Goal: Information Seeking & Learning: Learn about a topic

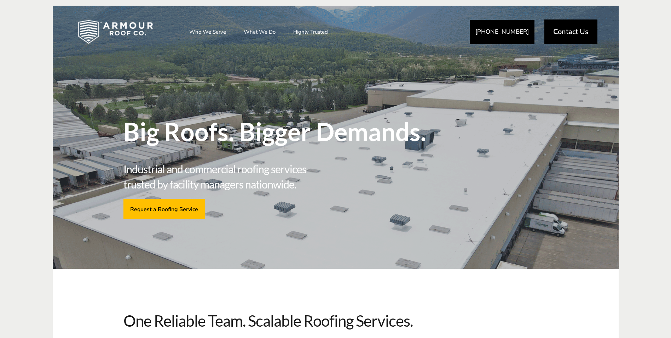
click at [245, 136] on span "Big Roofs. Bigger Demands." at bounding box center [280, 131] width 315 height 25
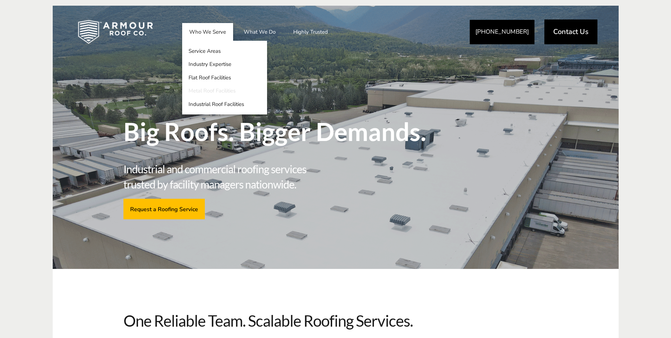
click at [211, 89] on link "Metal Roof Facilities" at bounding box center [224, 90] width 85 height 13
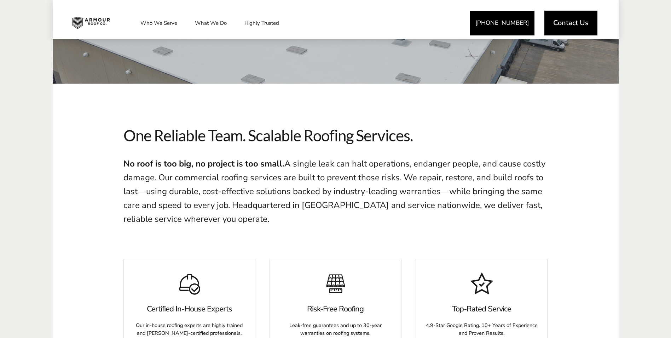
scroll to position [212, 0]
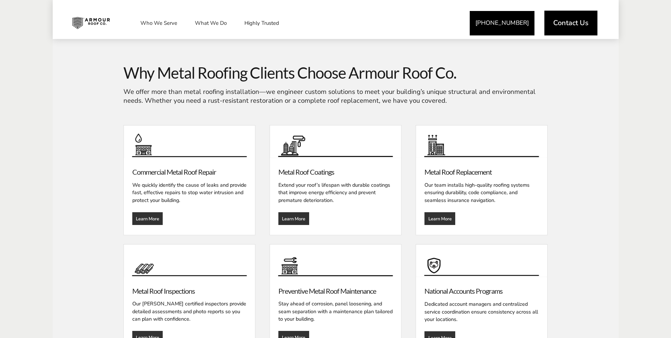
scroll to position [814, 0]
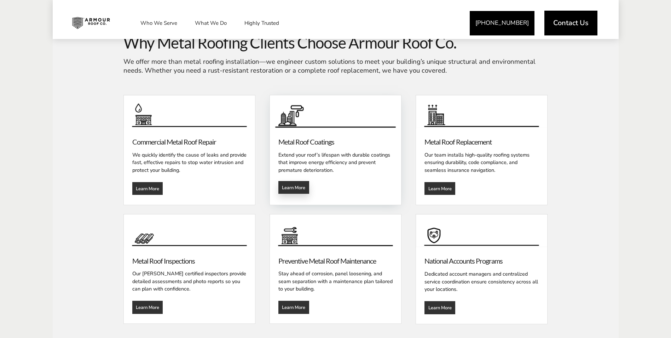
click at [293, 187] on span "Learn More" at bounding box center [293, 187] width 23 height 6
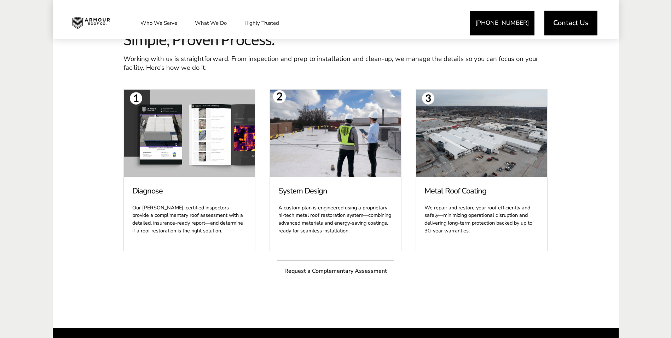
scroll to position [1309, 0]
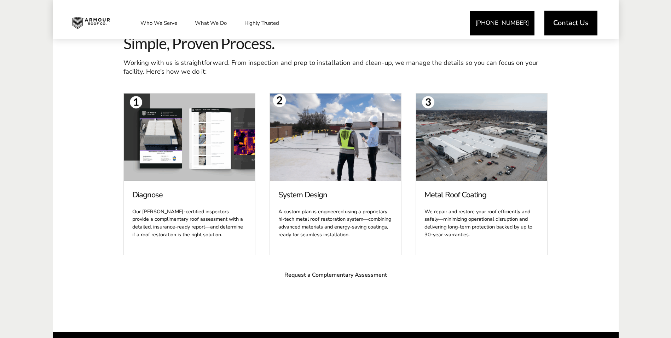
click at [330, 135] on span at bounding box center [335, 137] width 131 height 88
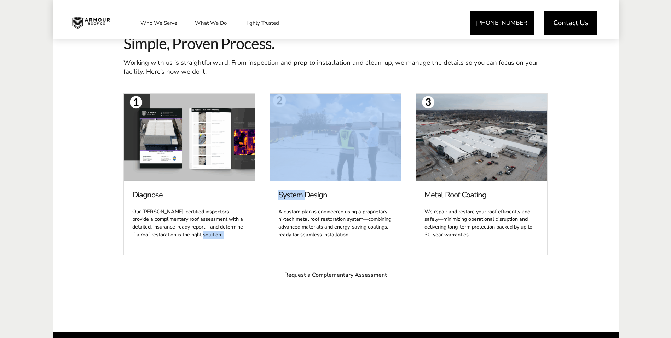
click at [330, 135] on span at bounding box center [335, 137] width 131 height 88
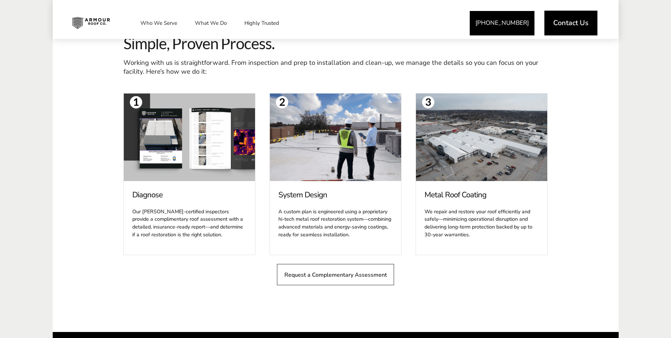
click at [609, 110] on div "Diagnose Our HAAG-certified inspectors provide a complimentary roof assessment …" at bounding box center [336, 207] width 566 height 250
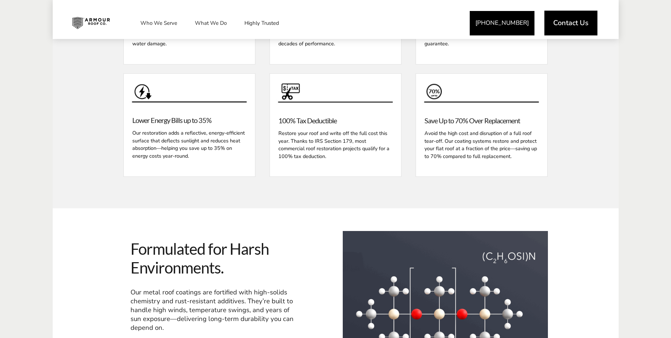
scroll to position [885, 0]
